Goal: Transaction & Acquisition: Obtain resource

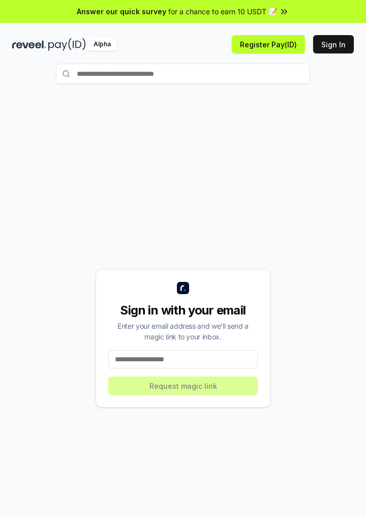
click at [86, 70] on input "text" at bounding box center [183, 74] width 254 height 20
type input "****"
click at [301, 91] on span "Pay" at bounding box center [296, 93] width 19 height 15
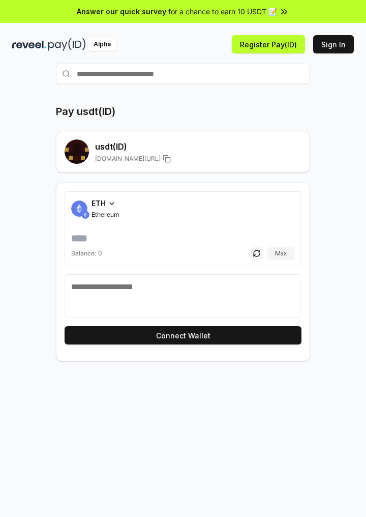
click at [75, 107] on h1 "Pay usdt(ID)" at bounding box center [86, 111] width 60 height 14
click at [82, 150] on rect at bounding box center [77, 151] width 24 height 24
click at [79, 148] on rect at bounding box center [79, 150] width 4 height 4
click at [110, 203] on icon at bounding box center [112, 204] width 4 height 2
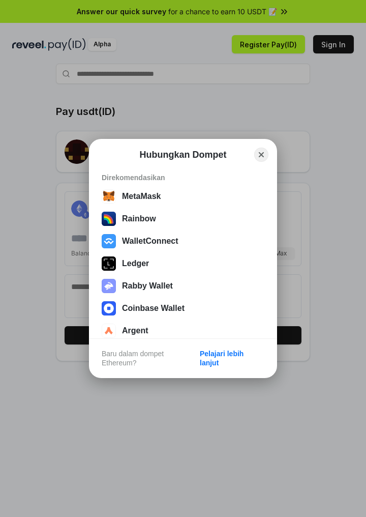
click at [325, 134] on div "Hubungkan Dompet Close Direkomendasikan MetaMask Rainbow WalletConnect Ledger R…" at bounding box center [183, 258] width 570 height 721
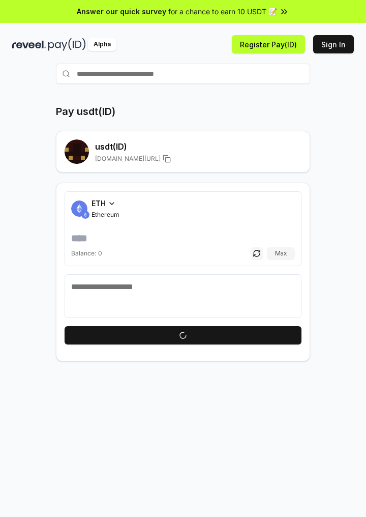
click at [110, 209] on div "ETH Ethereum" at bounding box center [106, 208] width 28 height 21
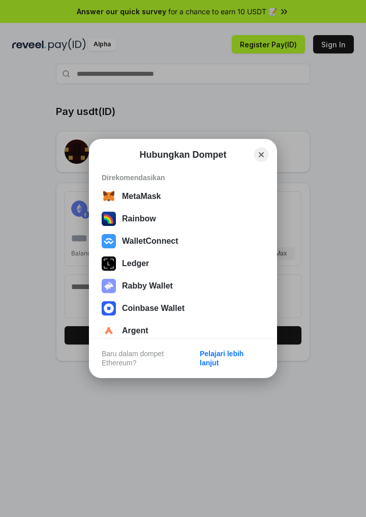
click at [325, 169] on div "Hubungkan Dompet Close Direkomendasikan MetaMask Rainbow WalletConnect Ledger R…" at bounding box center [183, 258] width 570 height 721
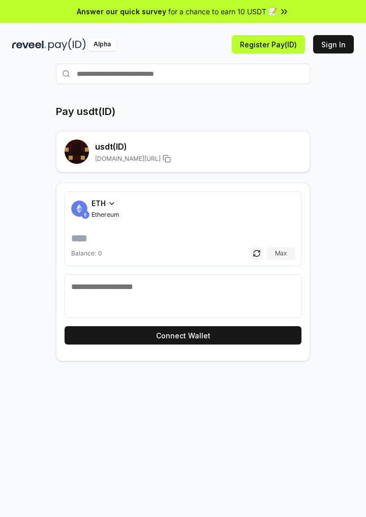
click at [332, 44] on button "Sign In" at bounding box center [334, 44] width 41 height 18
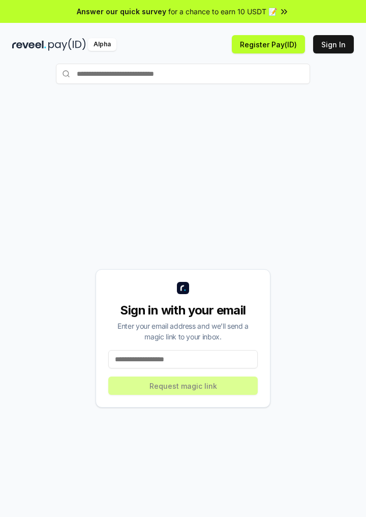
click at [340, 38] on button "Sign In" at bounding box center [334, 44] width 41 height 18
click at [204, 369] on input at bounding box center [183, 359] width 150 height 18
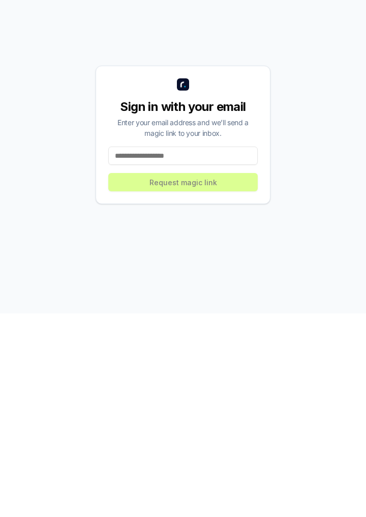
scroll to position [23, 0]
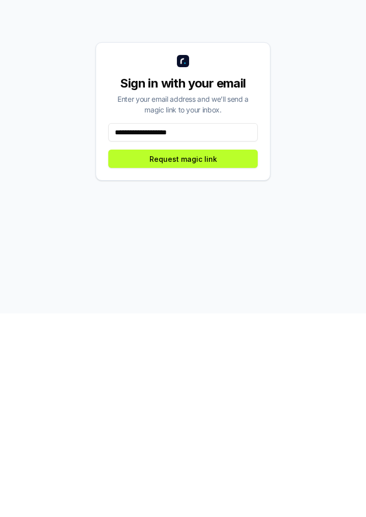
type input "**********"
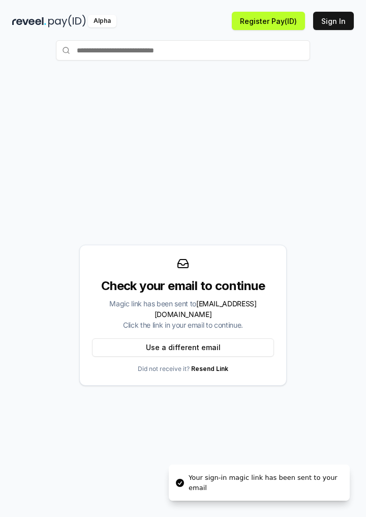
click at [245, 357] on button "Use a different email" at bounding box center [183, 347] width 182 height 18
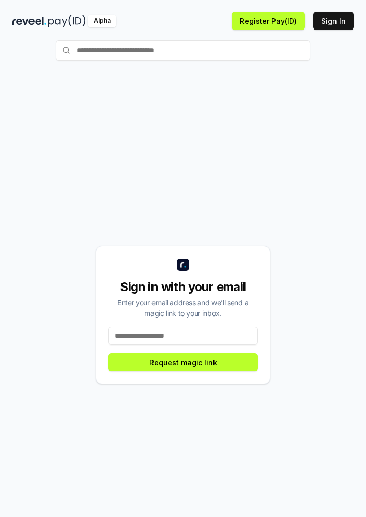
click at [339, 18] on button "Sign In" at bounding box center [334, 21] width 41 height 18
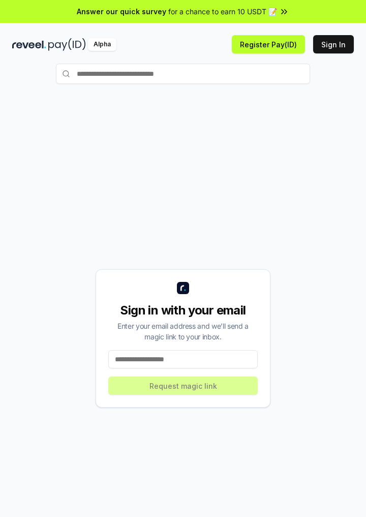
click at [280, 41] on button "Register Pay(ID)" at bounding box center [268, 44] width 73 height 18
click at [279, 9] on icon at bounding box center [284, 12] width 10 height 10
